Goal: Transaction & Acquisition: Purchase product/service

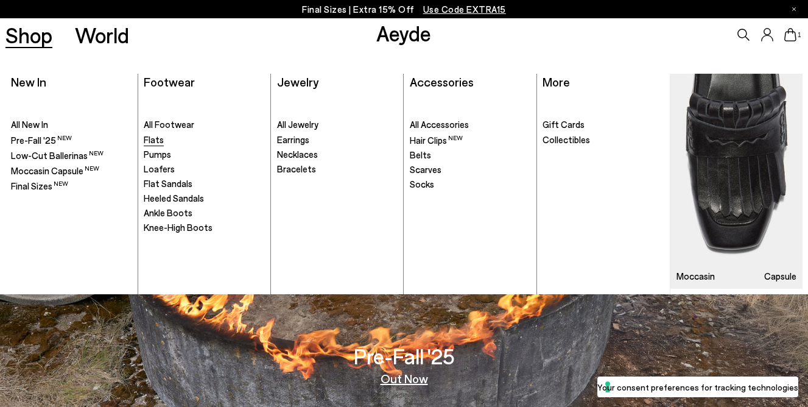
click at [154, 142] on span "Flats" at bounding box center [154, 139] width 20 height 11
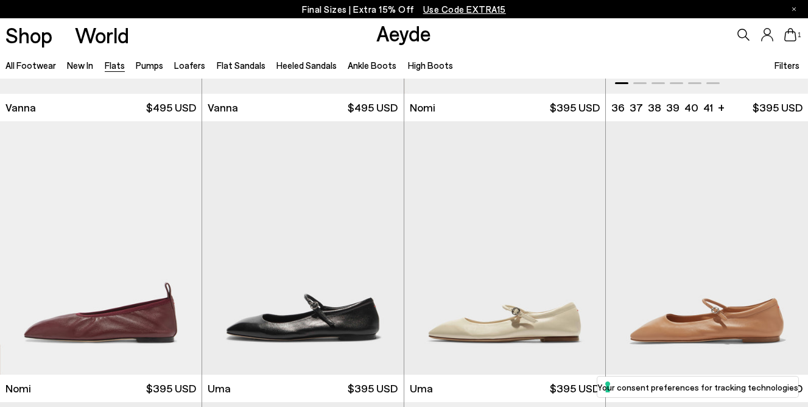
scroll to position [588, 0]
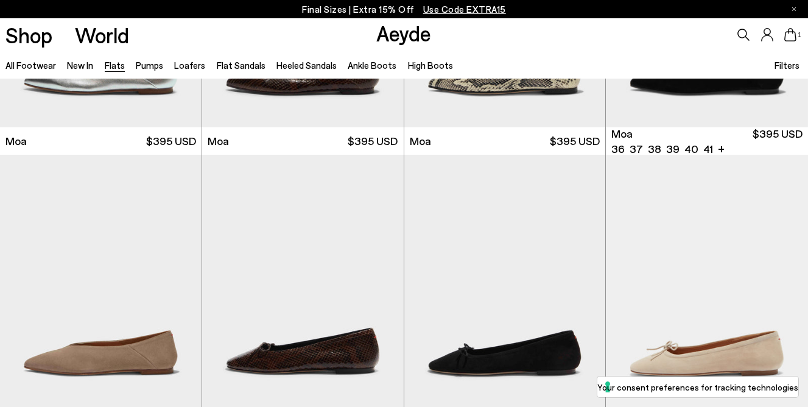
scroll to position [1936, 0]
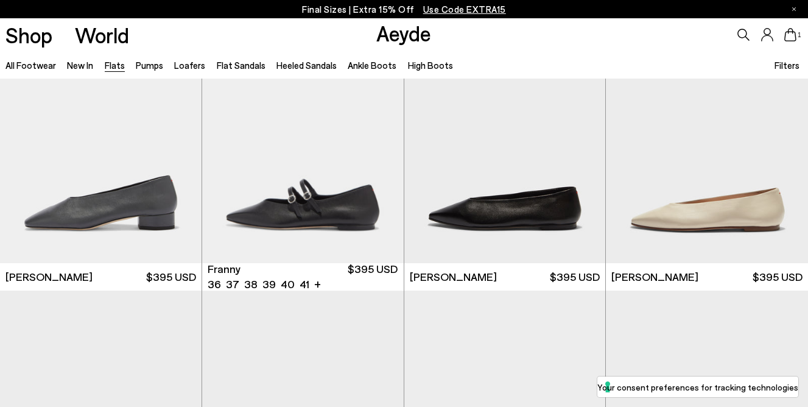
scroll to position [3144, 0]
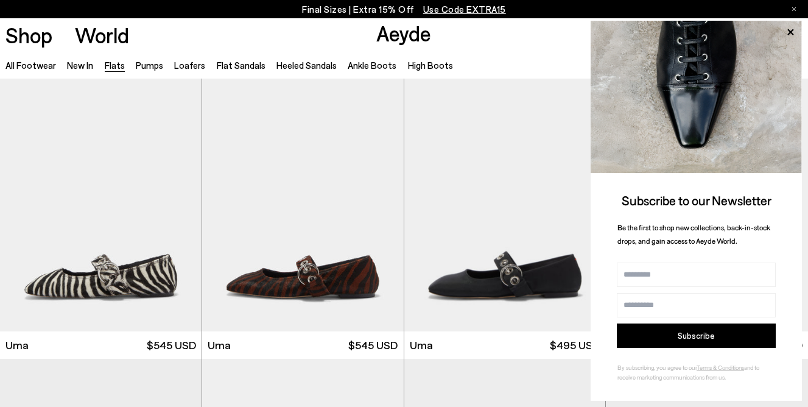
scroll to position [3918, 0]
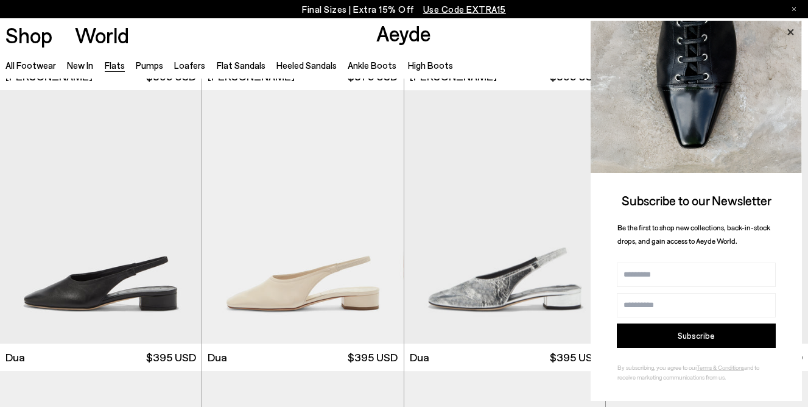
click at [788, 31] on icon at bounding box center [790, 32] width 16 height 16
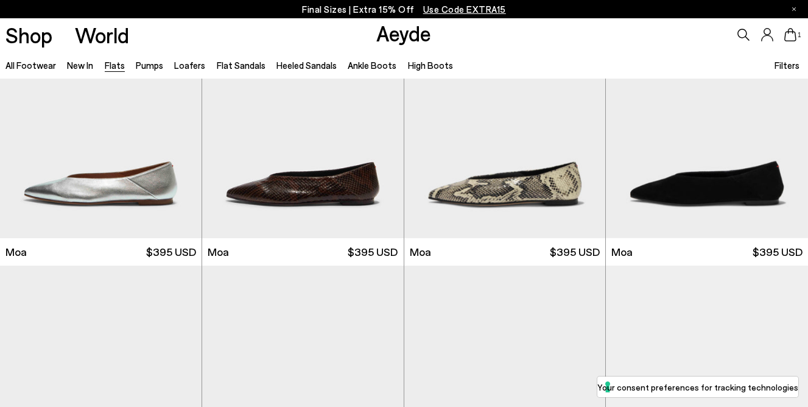
scroll to position [0, 0]
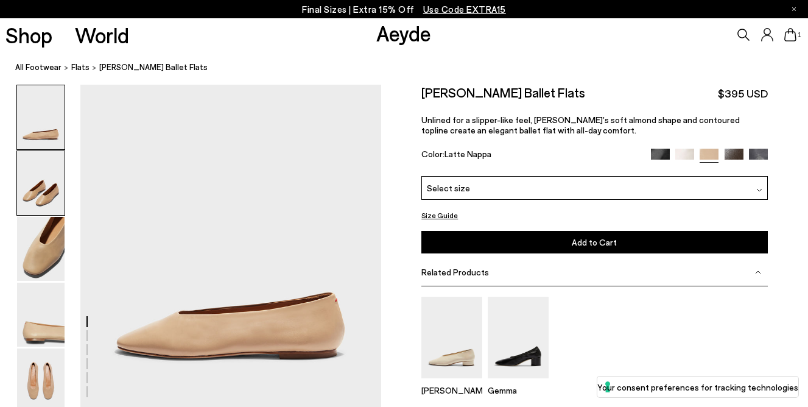
click at [40, 183] on img at bounding box center [40, 183] width 47 height 64
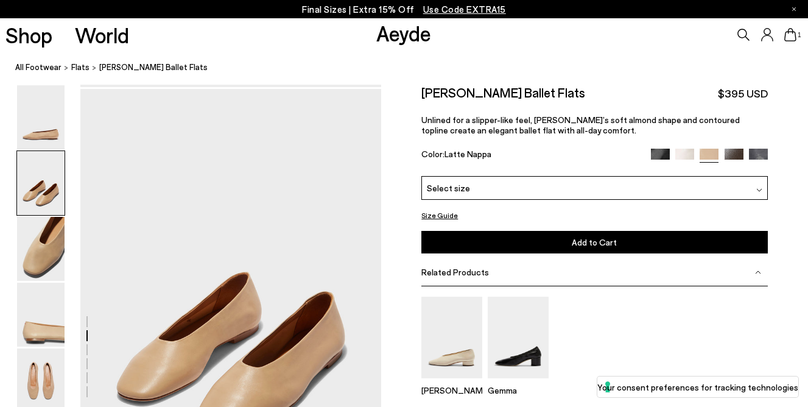
scroll to position [325, 0]
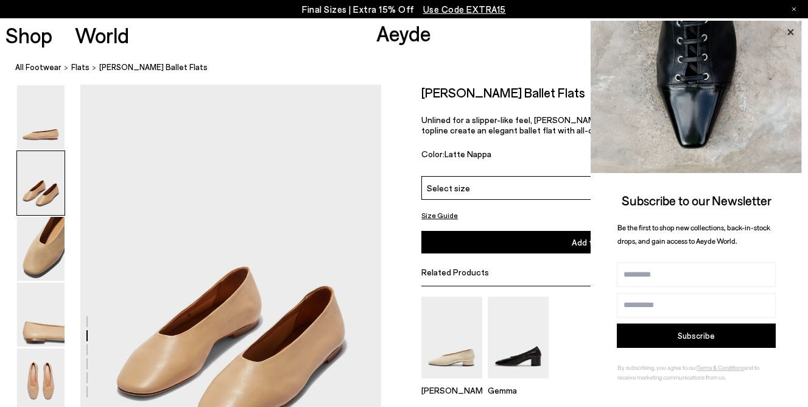
click at [790, 34] on icon at bounding box center [790, 32] width 16 height 16
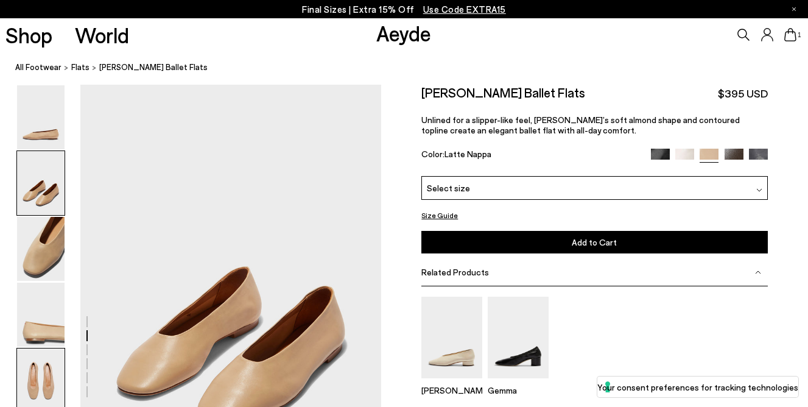
click at [45, 370] on img at bounding box center [40, 380] width 47 height 64
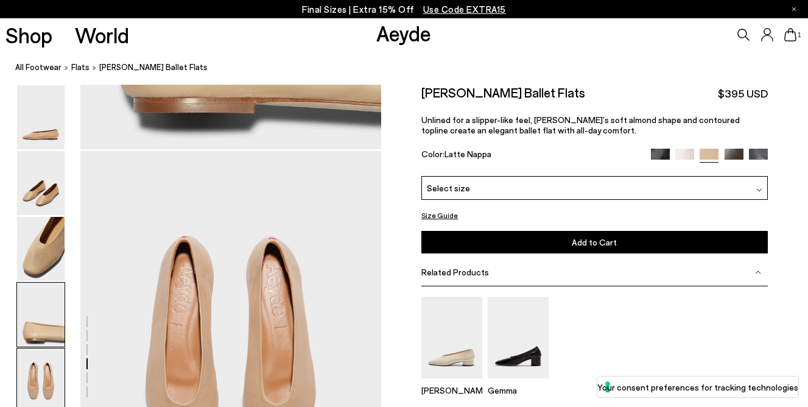
scroll to position [1534, 0]
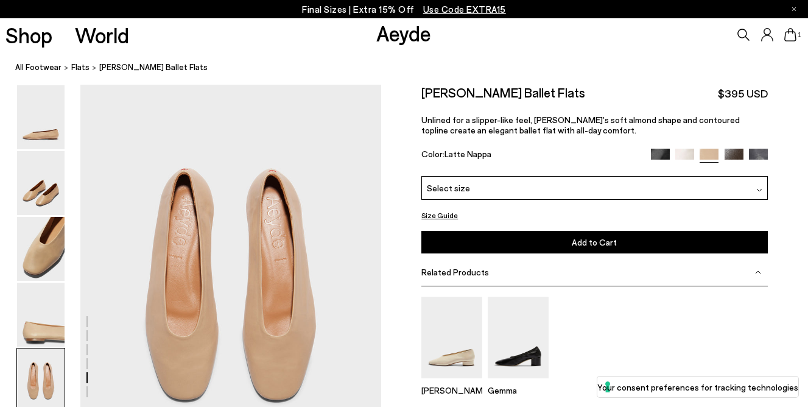
click at [682, 157] on img at bounding box center [684, 158] width 19 height 19
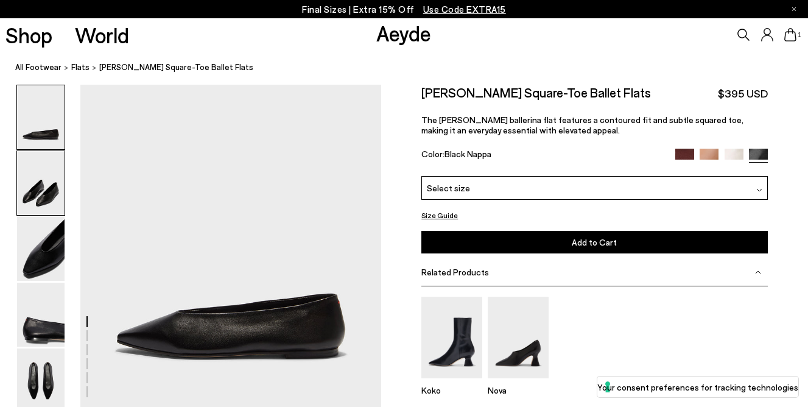
click at [40, 179] on img at bounding box center [40, 183] width 47 height 64
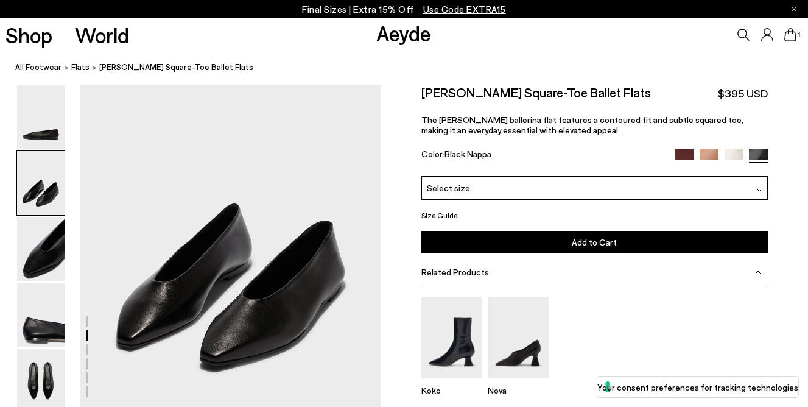
scroll to position [386, 0]
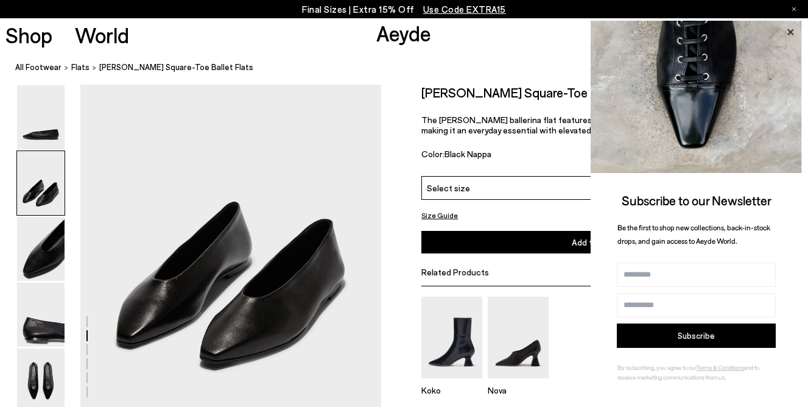
click at [791, 27] on icon at bounding box center [790, 32] width 16 height 16
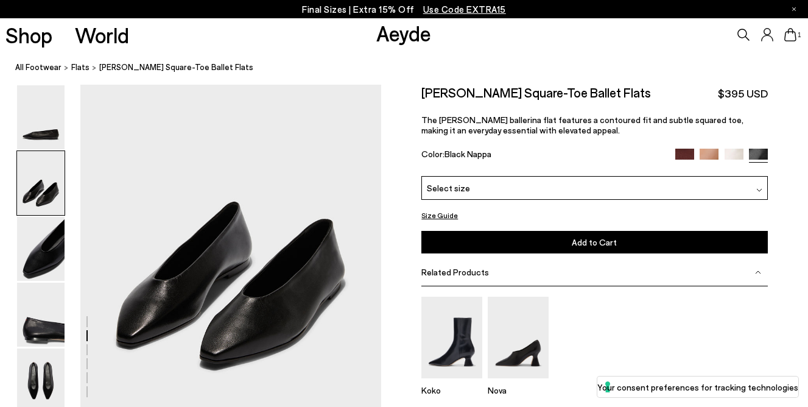
click at [708, 152] on img at bounding box center [709, 158] width 19 height 19
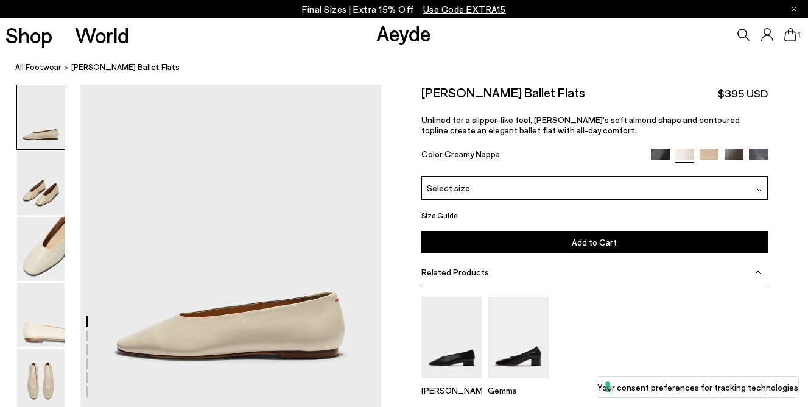
click at [661, 154] on img at bounding box center [660, 158] width 19 height 19
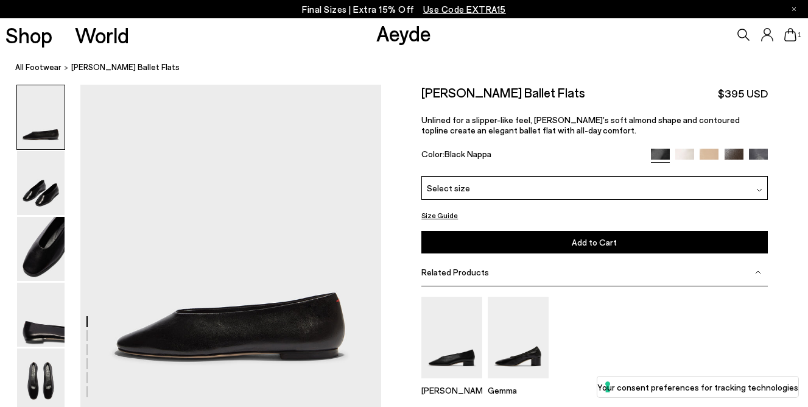
click at [734, 155] on img at bounding box center [734, 158] width 19 height 19
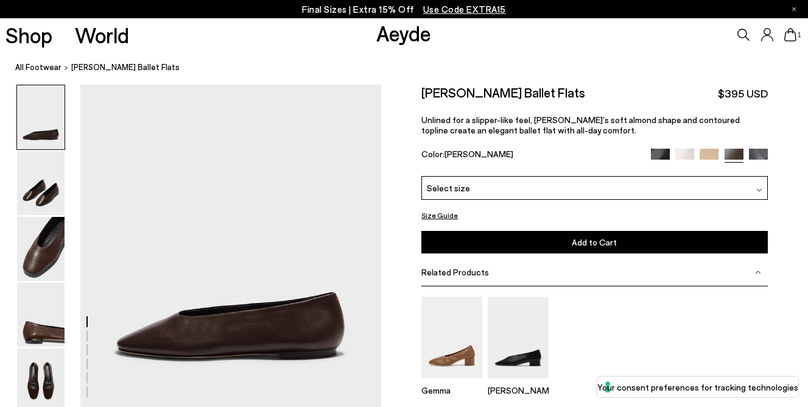
click at [707, 155] on img at bounding box center [709, 158] width 19 height 19
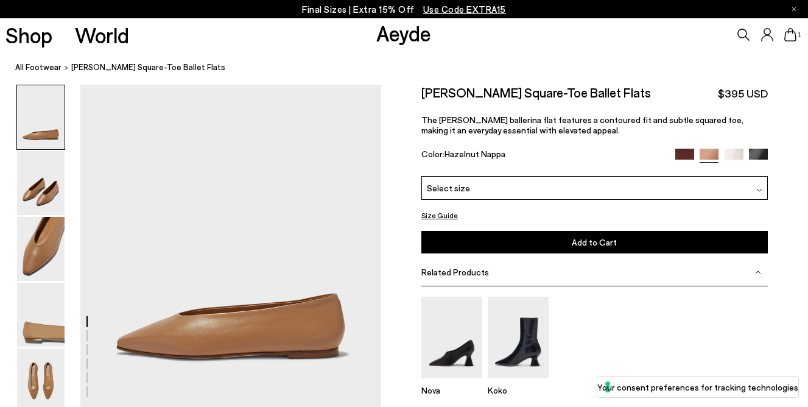
click at [738, 155] on img at bounding box center [734, 158] width 19 height 19
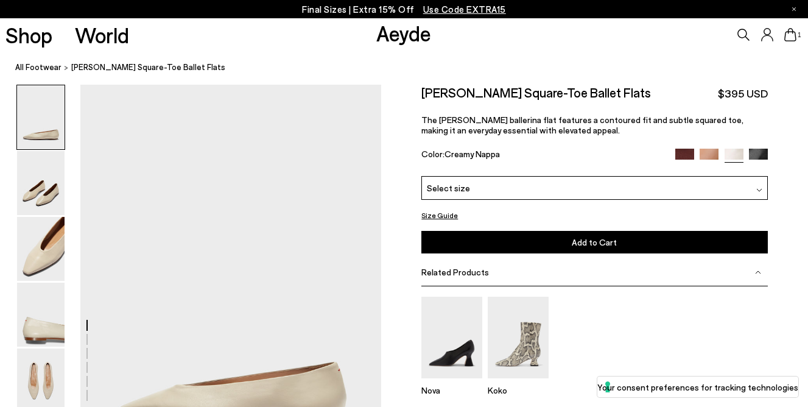
click at [680, 152] on img at bounding box center [684, 158] width 19 height 19
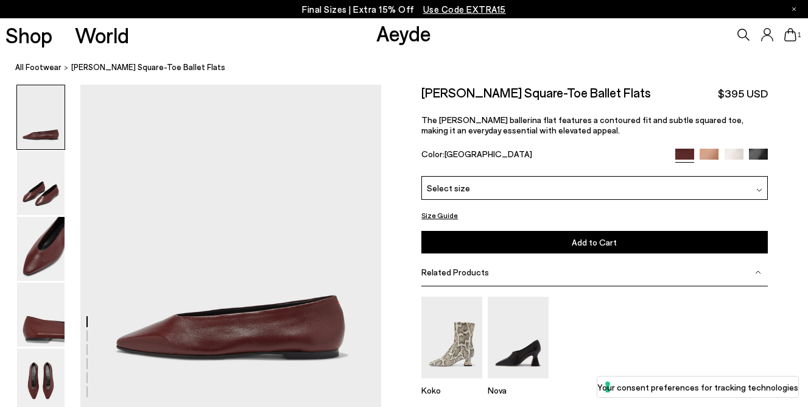
scroll to position [337, 0]
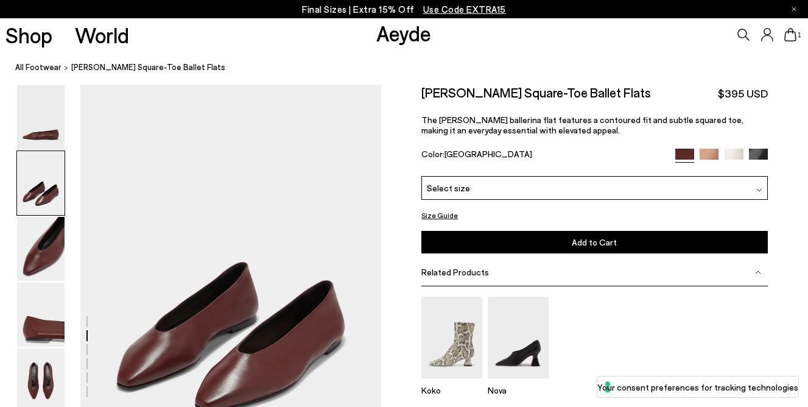
click at [759, 152] on img at bounding box center [758, 158] width 19 height 19
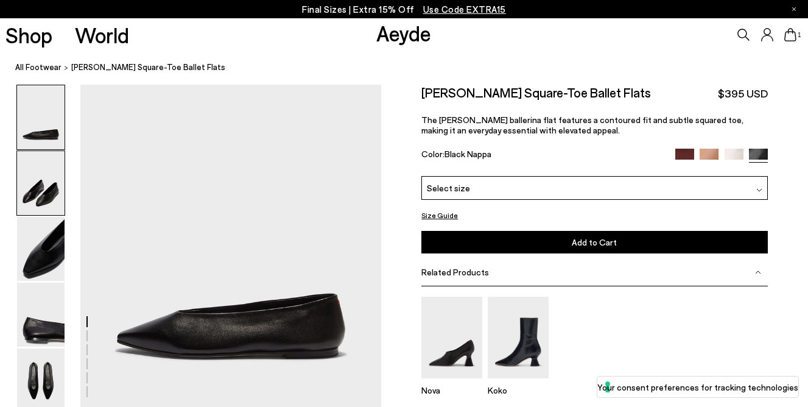
click at [37, 191] on img at bounding box center [40, 183] width 47 height 64
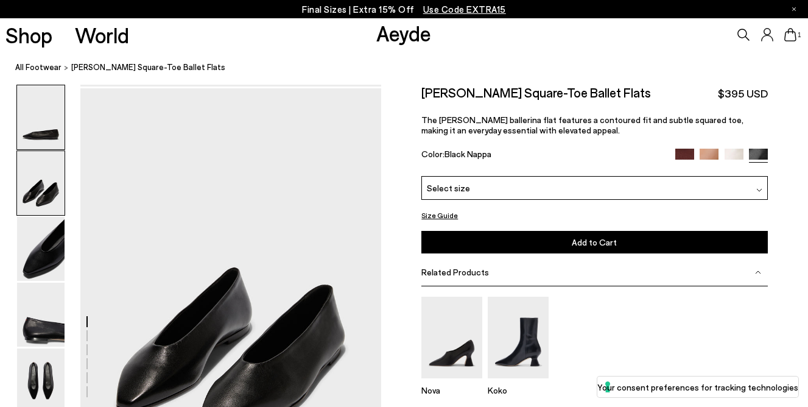
scroll to position [325, 0]
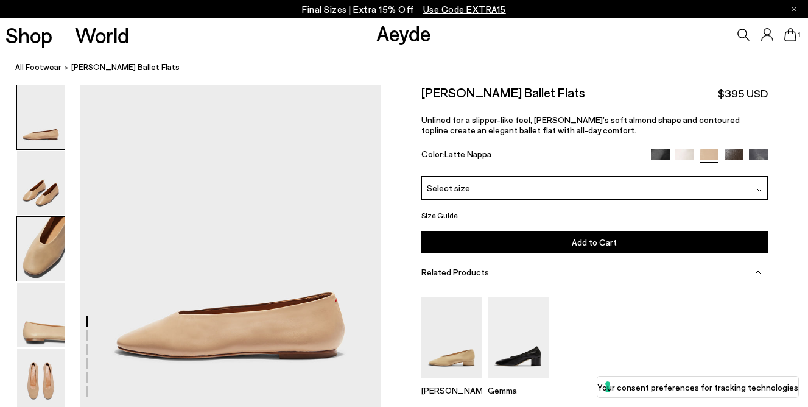
click at [29, 238] on img at bounding box center [40, 249] width 47 height 64
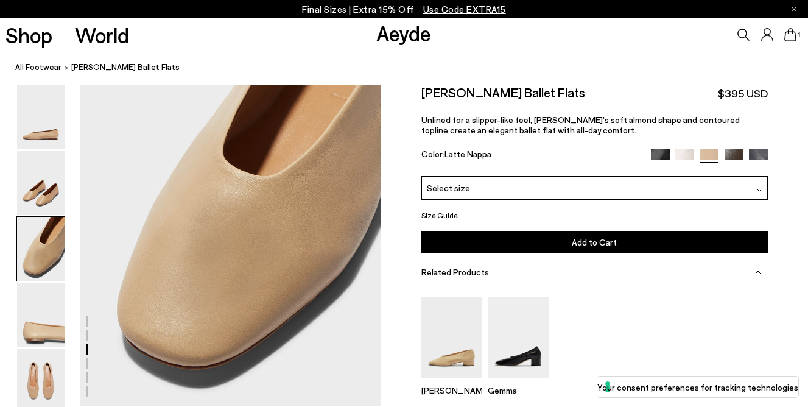
scroll to position [809, 0]
